Goal: Check status: Check status

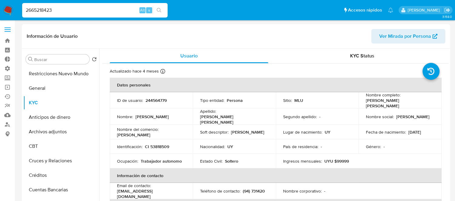
select select "10"
drag, startPoint x: 0, startPoint y: 0, endPoint x: 56, endPoint y: 10, distance: 57.0
click at [56, 10] on input "2665218423" at bounding box center [94, 10] width 145 height 8
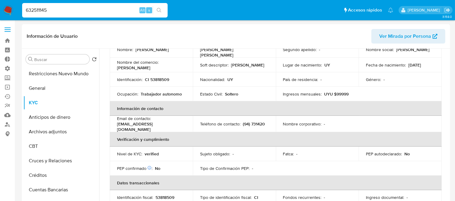
type input "632511145"
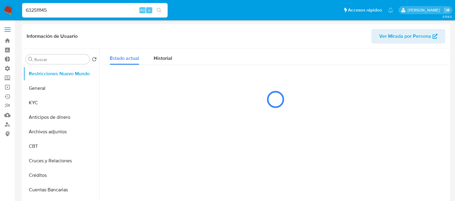
select select "10"
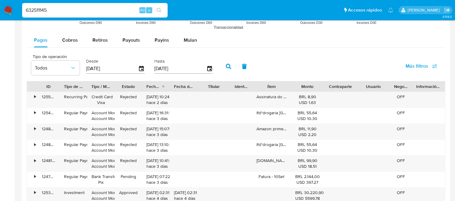
scroll to position [538, 0]
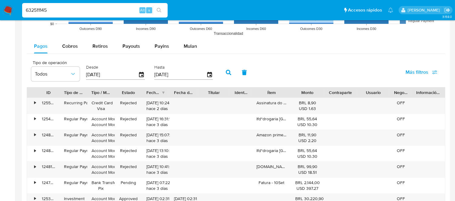
click at [38, 11] on input "632511145" at bounding box center [94, 10] width 145 height 8
paste input "56163"
type input "632556163"
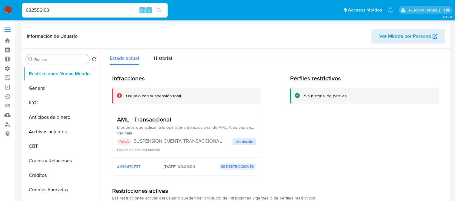
select select "10"
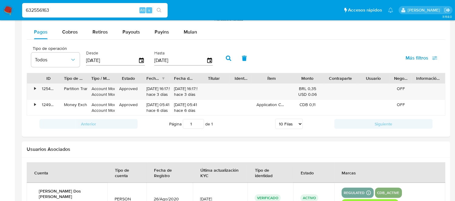
scroll to position [572, 0]
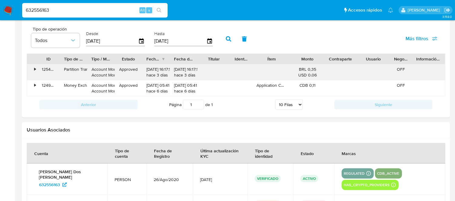
click at [32, 72] on div "•" at bounding box center [32, 73] width 11 height 16
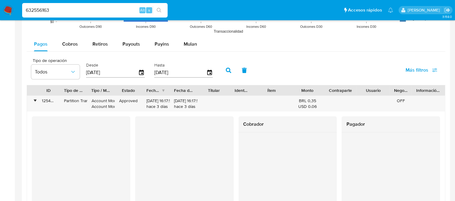
scroll to position [538, 0]
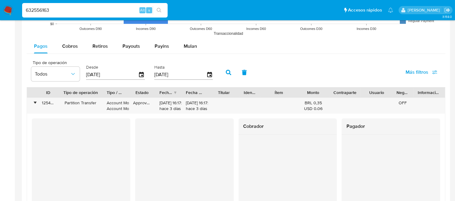
drag, startPoint x: 88, startPoint y: 93, endPoint x: 104, endPoint y: 93, distance: 16.4
click at [104, 93] on div at bounding box center [102, 93] width 11 height 10
drag, startPoint x: 104, startPoint y: 93, endPoint x: 105, endPoint y: 89, distance: 4.0
click at [105, 89] on div at bounding box center [102, 93] width 11 height 10
drag, startPoint x: 137, startPoint y: 95, endPoint x: 151, endPoint y: 96, distance: 13.4
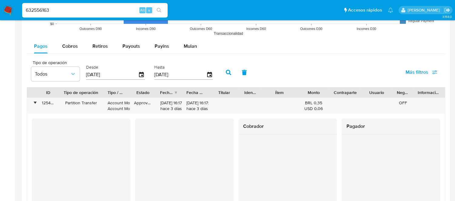
click at [151, 96] on div "Estado" at bounding box center [143, 93] width 26 height 10
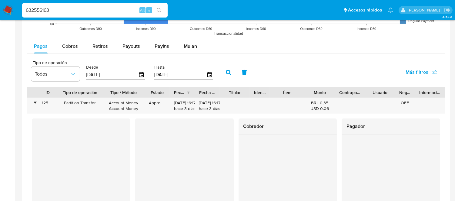
drag, startPoint x: 134, startPoint y: 93, endPoint x: 150, endPoint y: 94, distance: 16.7
click at [150, 94] on div at bounding box center [144, 93] width 11 height 10
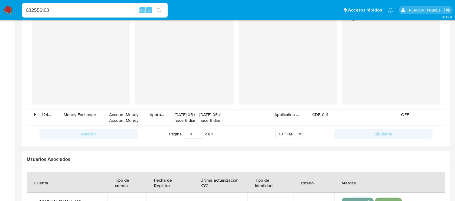
scroll to position [744, 0]
